Goal: Task Accomplishment & Management: Complete application form

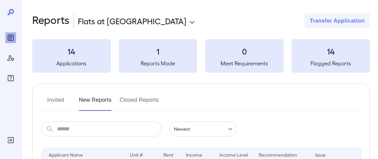
click at [62, 100] on button "Invited" at bounding box center [56, 102] width 30 height 16
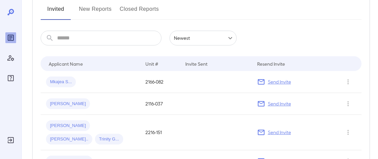
scroll to position [100, 0]
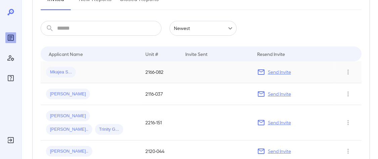
click at [71, 72] on span "Mkajea S..." at bounding box center [61, 72] width 30 height 6
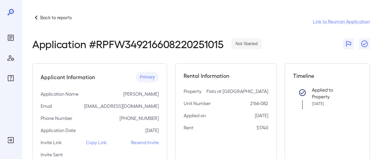
scroll to position [34, 0]
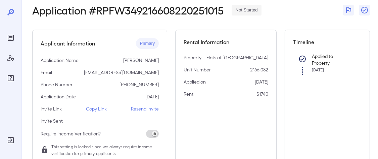
click at [144, 109] on p "Resend Invite" at bounding box center [145, 108] width 28 height 7
click at [15, 36] on div "Reports" at bounding box center [10, 37] width 11 height 11
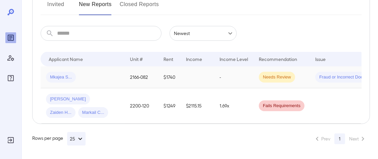
scroll to position [100, 0]
click at [278, 75] on span "Needs Review" at bounding box center [277, 77] width 36 height 6
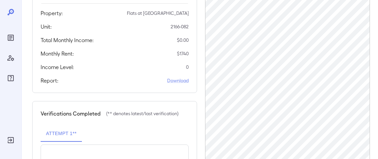
scroll to position [134, 0]
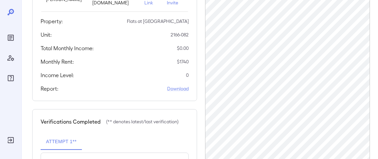
scroll to position [154, 0]
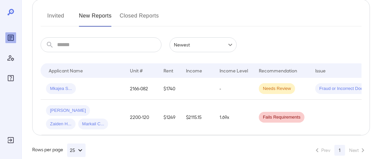
scroll to position [100, 0]
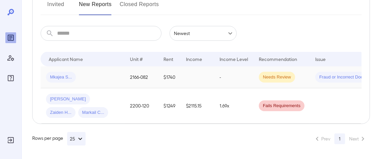
click at [156, 77] on td "2166-082" at bounding box center [142, 77] width 34 height 22
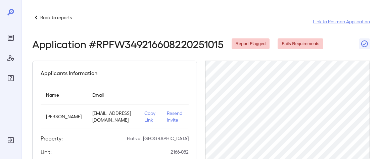
click at [7, 38] on icon "Reports" at bounding box center [11, 38] width 8 height 8
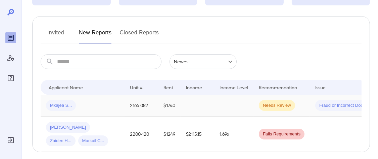
scroll to position [100, 0]
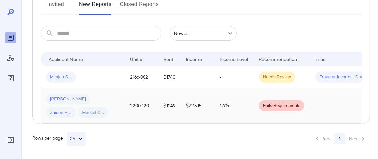
click at [315, 98] on td at bounding box center [356, 105] width 93 height 35
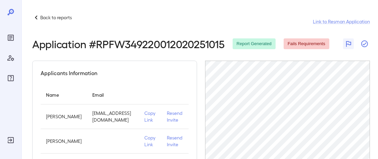
click at [363, 44] on icon "button" at bounding box center [365, 43] width 7 height 7
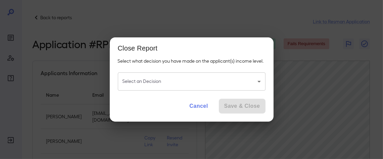
click at [183, 80] on body "Back to reports Link to Resman Application Application # RPFW349220012020251015…" at bounding box center [191, 79] width 383 height 159
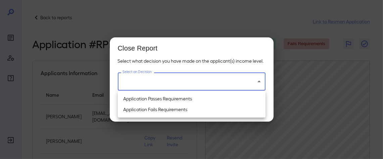
click at [186, 97] on li "Application Passes Requirements" at bounding box center [192, 98] width 148 height 11
type input "**********"
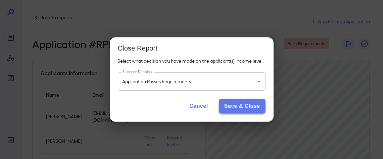
click at [228, 102] on button "Save & Close" at bounding box center [242, 105] width 47 height 15
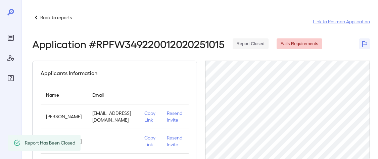
click at [14, 34] on icon "Reports" at bounding box center [11, 38] width 8 height 8
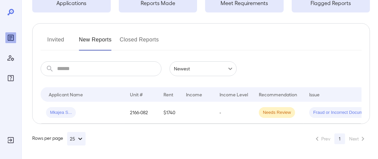
scroll to position [65, 0]
click at [282, 109] on span "Needs Review" at bounding box center [277, 112] width 36 height 6
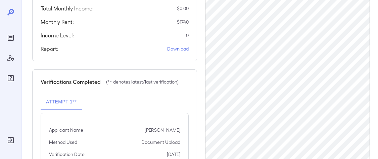
scroll to position [168, 0]
